Goal: Task Accomplishment & Management: Use online tool/utility

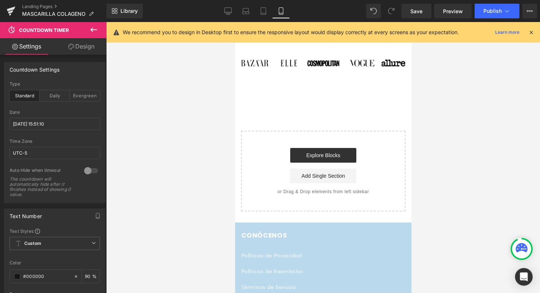
scroll to position [719, 0]
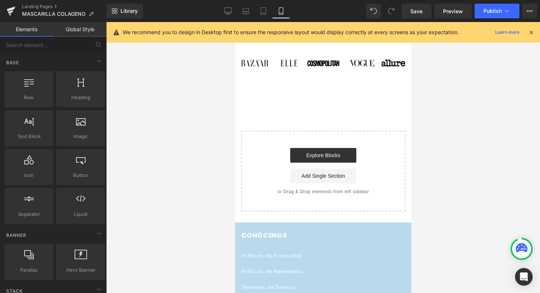
click at [166, 91] on div at bounding box center [323, 157] width 434 height 271
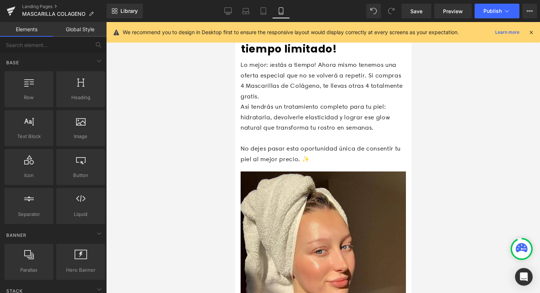
scroll to position [1982, 0]
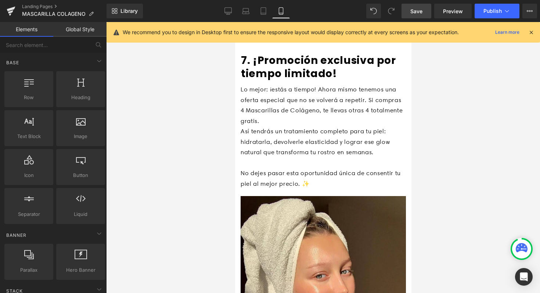
click at [429, 11] on link "Save" at bounding box center [417, 11] width 30 height 15
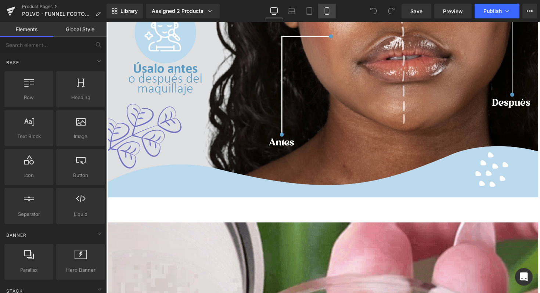
click at [326, 9] on icon at bounding box center [326, 10] width 7 height 7
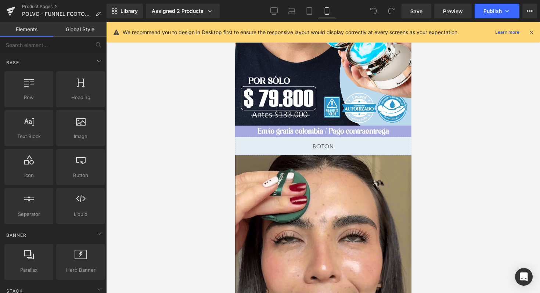
scroll to position [191, 0]
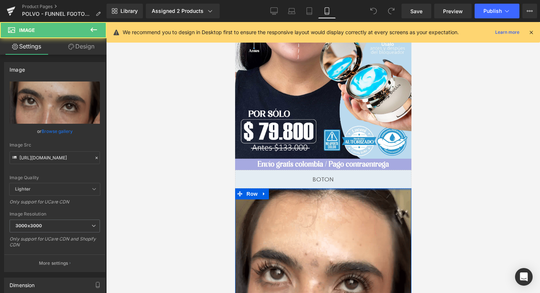
scroll to position [0, 0]
